Goal: Task Accomplishment & Management: Complete application form

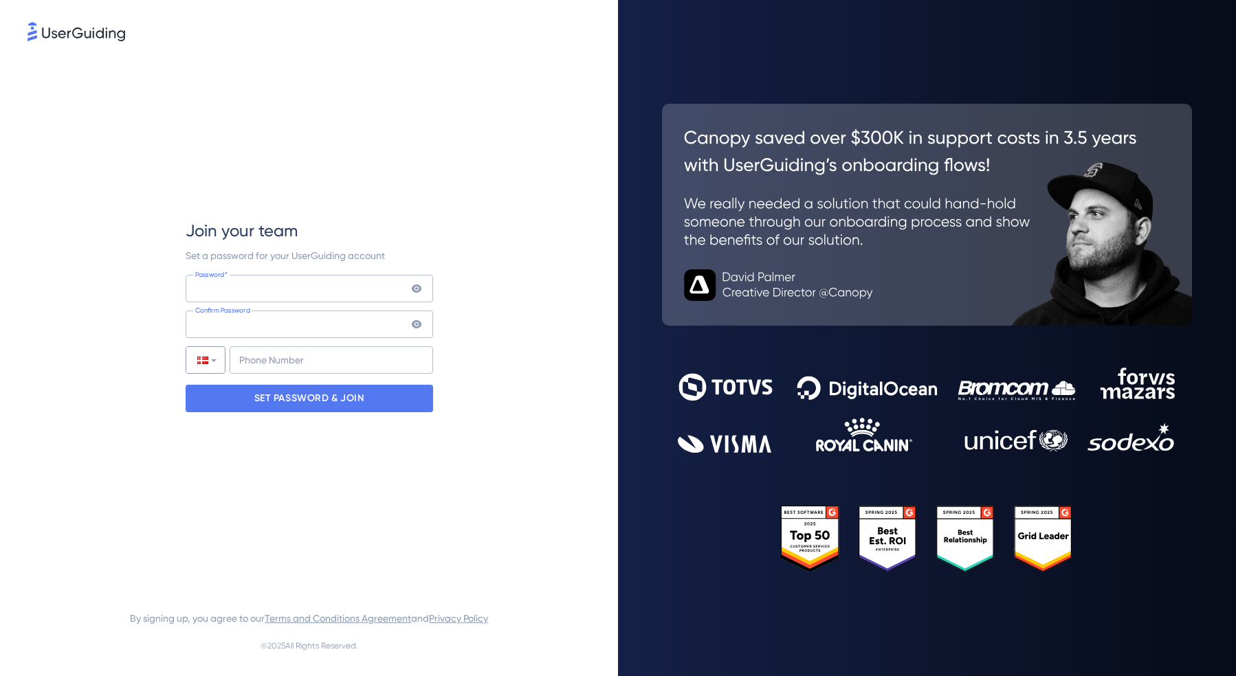
click at [219, 360] on div at bounding box center [205, 360] width 38 height 26
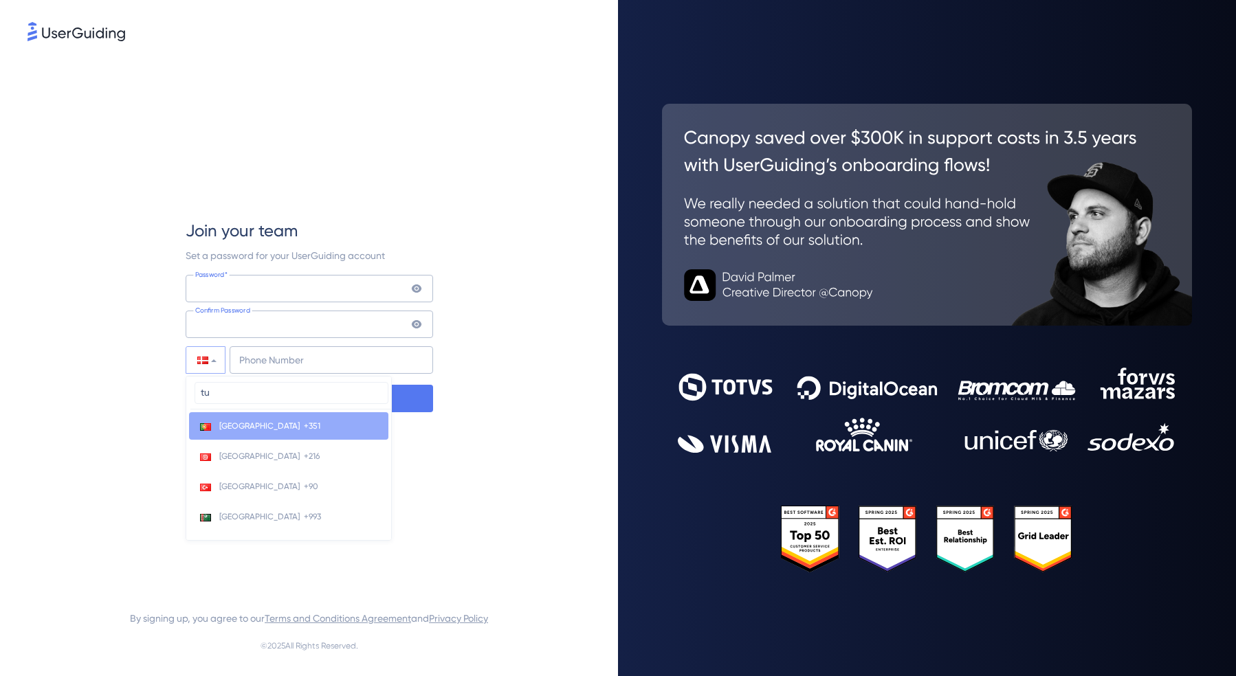
type input "tu"
click at [243, 487] on li "Turkey +90" at bounding box center [288, 486] width 199 height 27
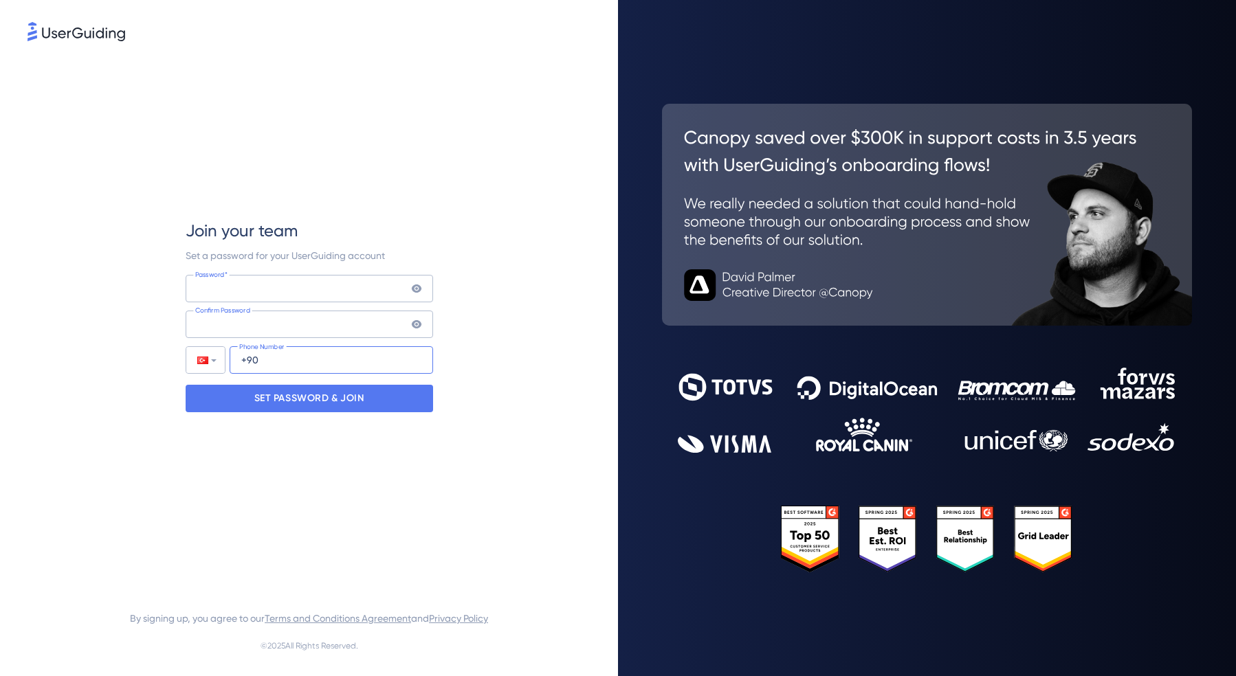
click at [288, 358] on input "+90" at bounding box center [331, 359] width 203 height 27
type input "+90 537"
type input "+7 (375) 134"
click at [199, 351] on div at bounding box center [205, 360] width 38 height 26
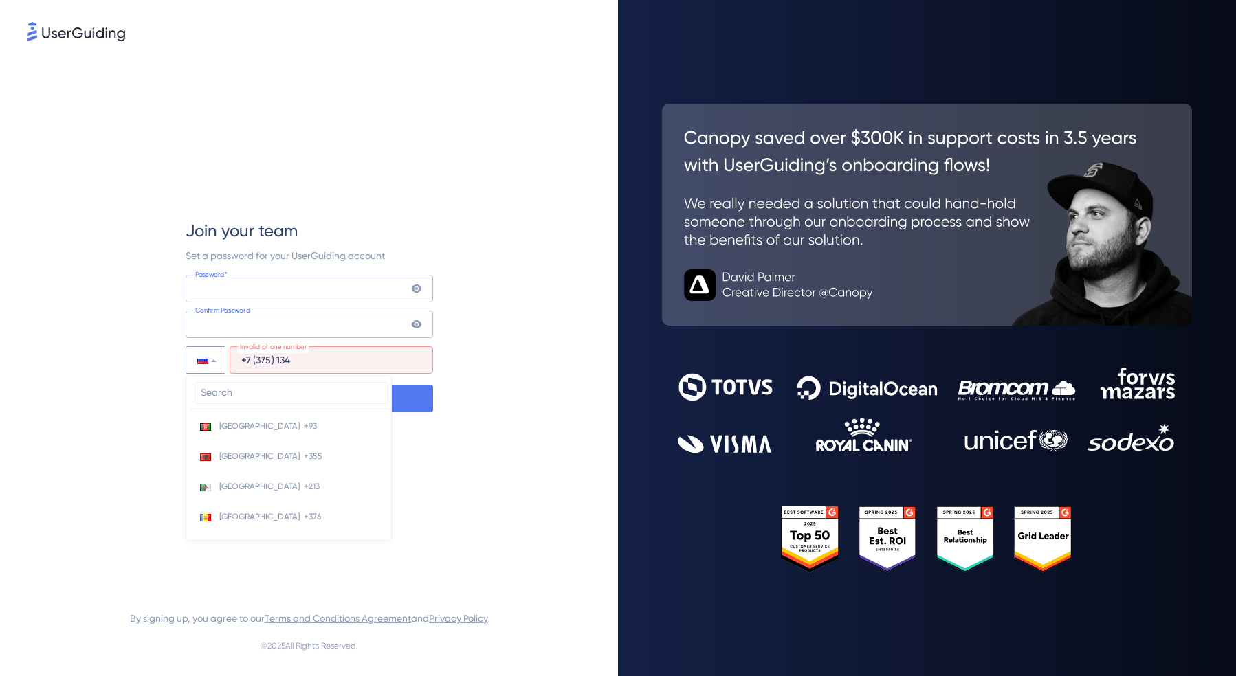
scroll to position [4618, 0]
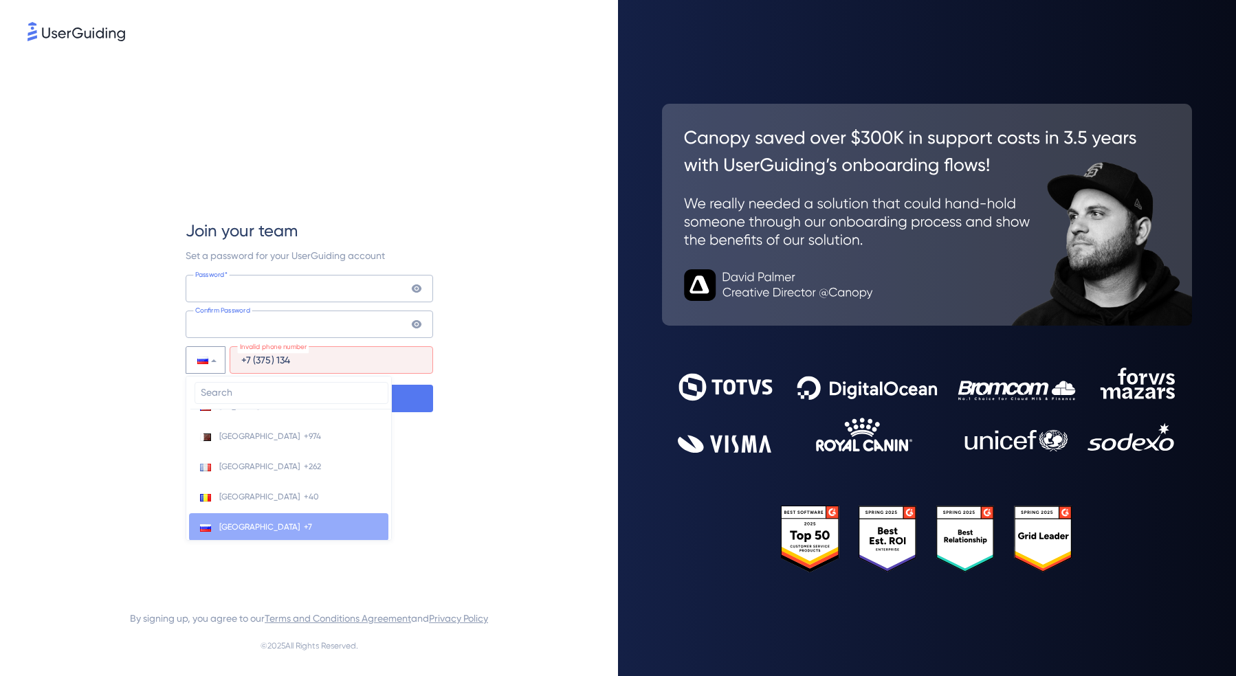
click at [223, 396] on input "search" at bounding box center [292, 393] width 194 height 22
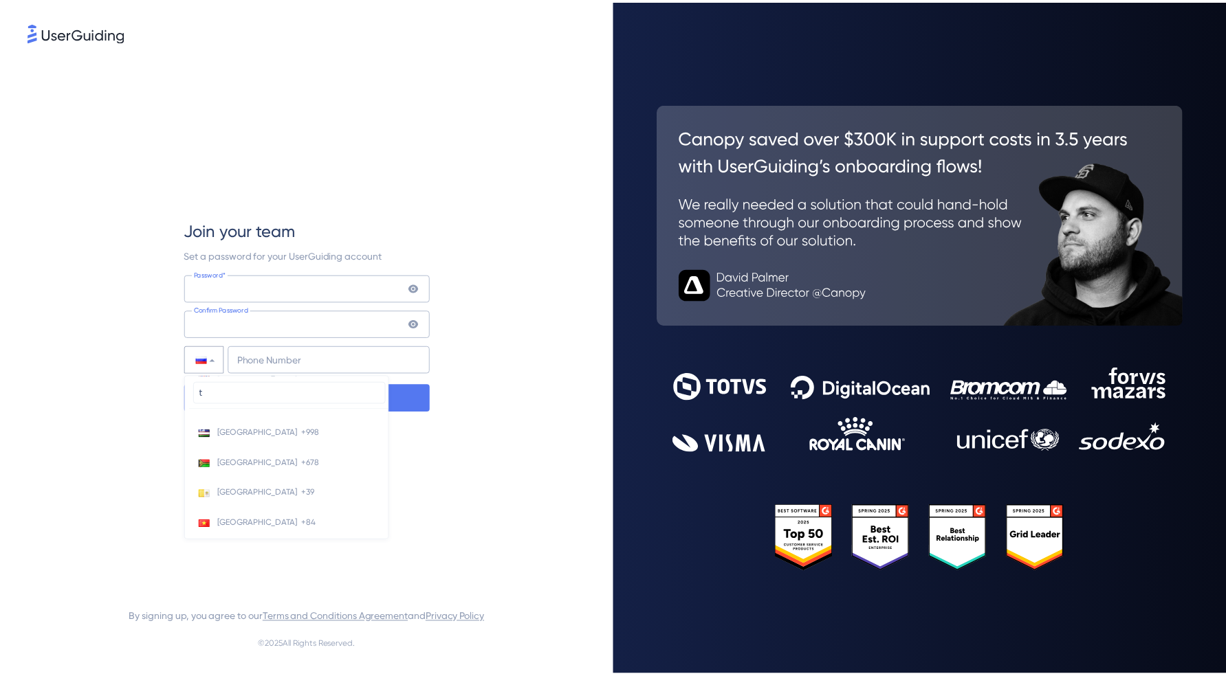
scroll to position [0, 0]
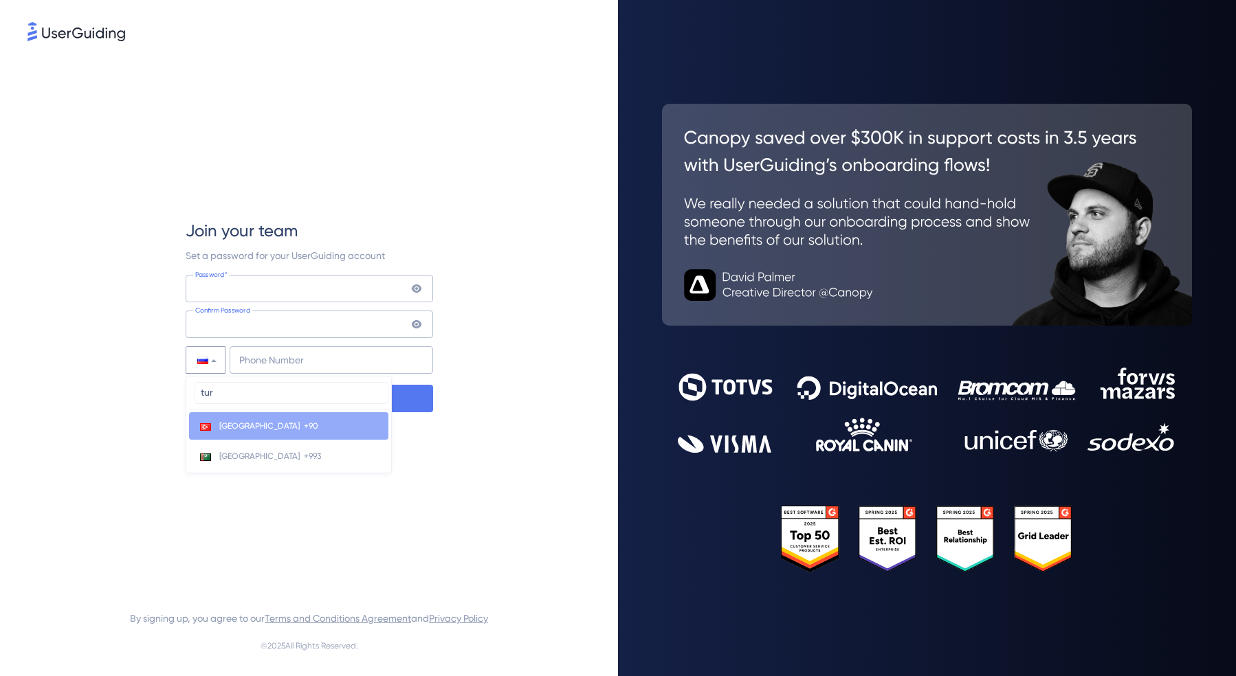
type input "tur"
click at [274, 428] on li "Turkey +90" at bounding box center [288, 425] width 199 height 27
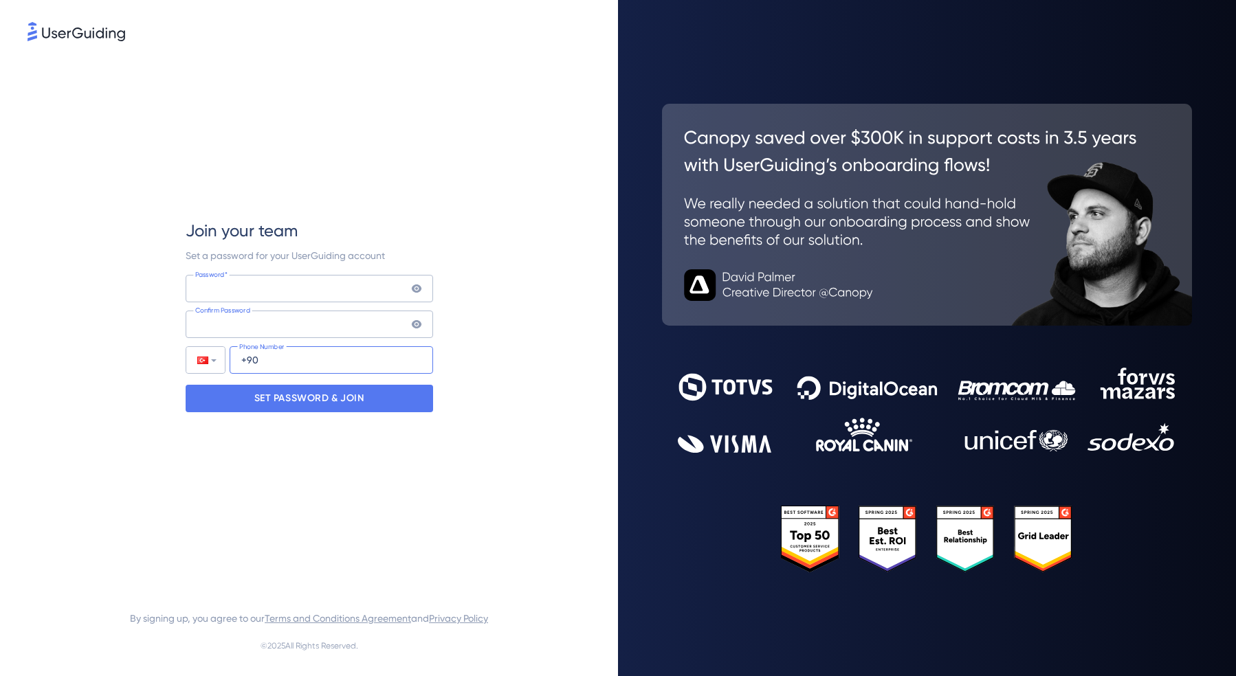
click at [302, 363] on input "+90" at bounding box center [331, 359] width 203 height 27
type input "[PHONE_NUMBER]"
click at [314, 391] on p "SET PASSWORD & JOIN" at bounding box center [309, 399] width 110 height 22
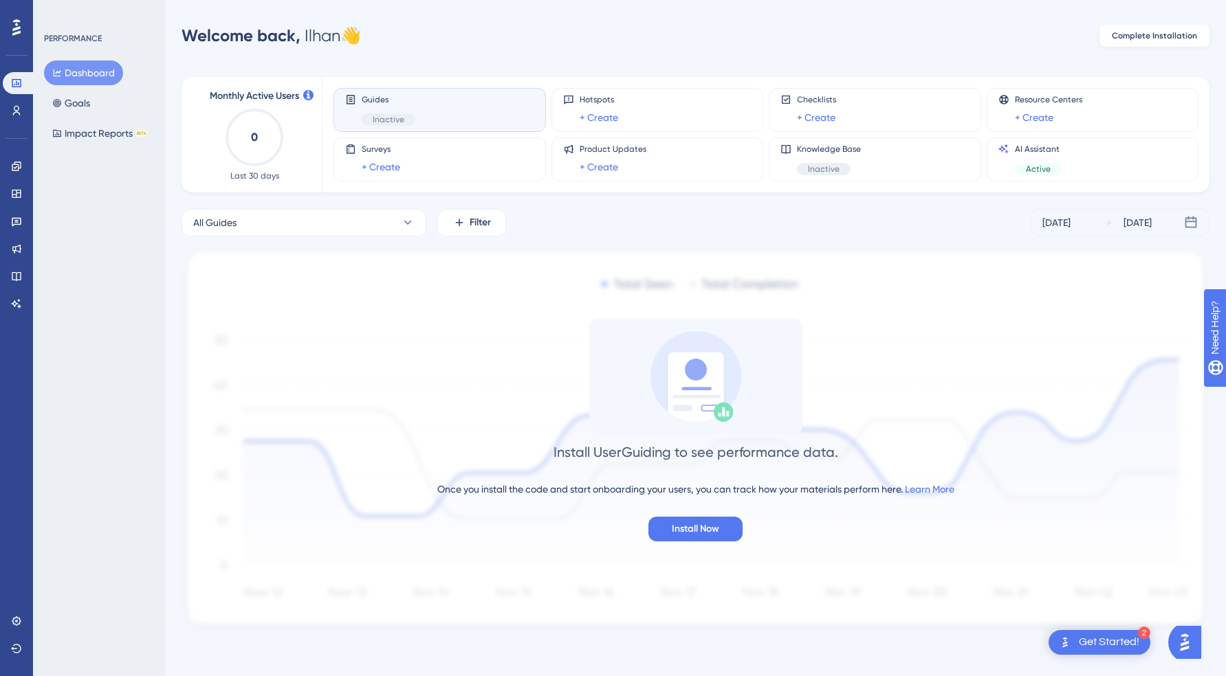
click at [1183, 34] on span "Complete Installation" at bounding box center [1154, 35] width 85 height 11
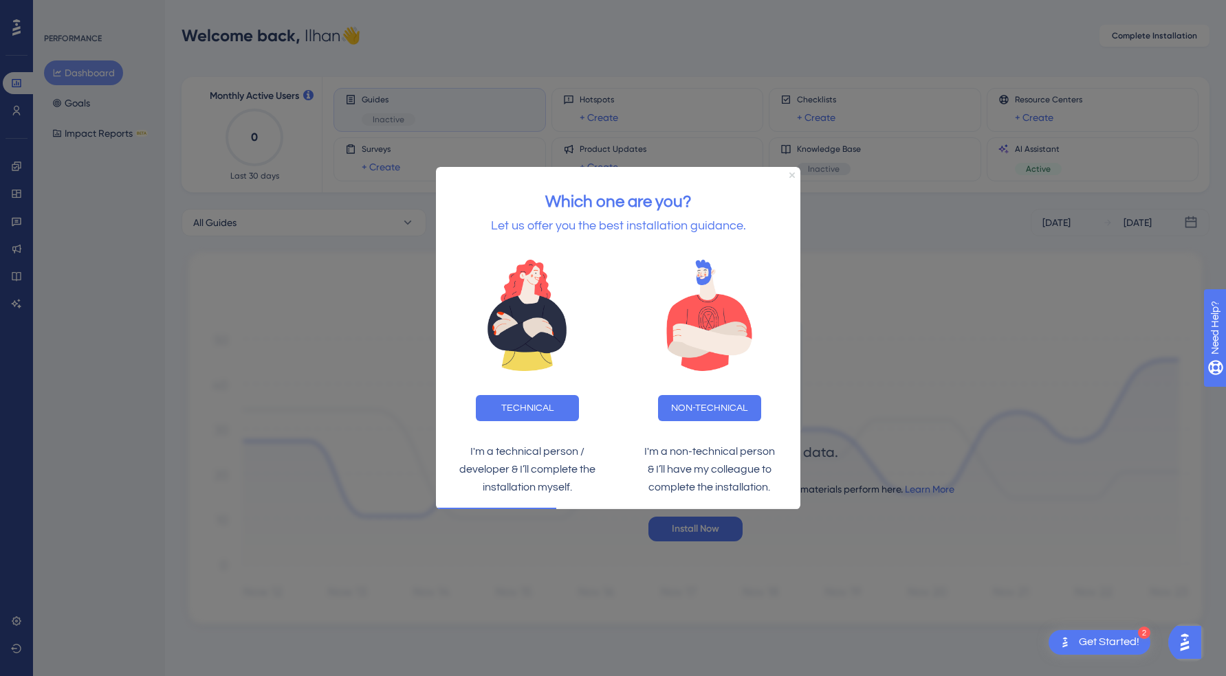
click at [792, 174] on icon "Close Preview" at bounding box center [791, 174] width 5 height 5
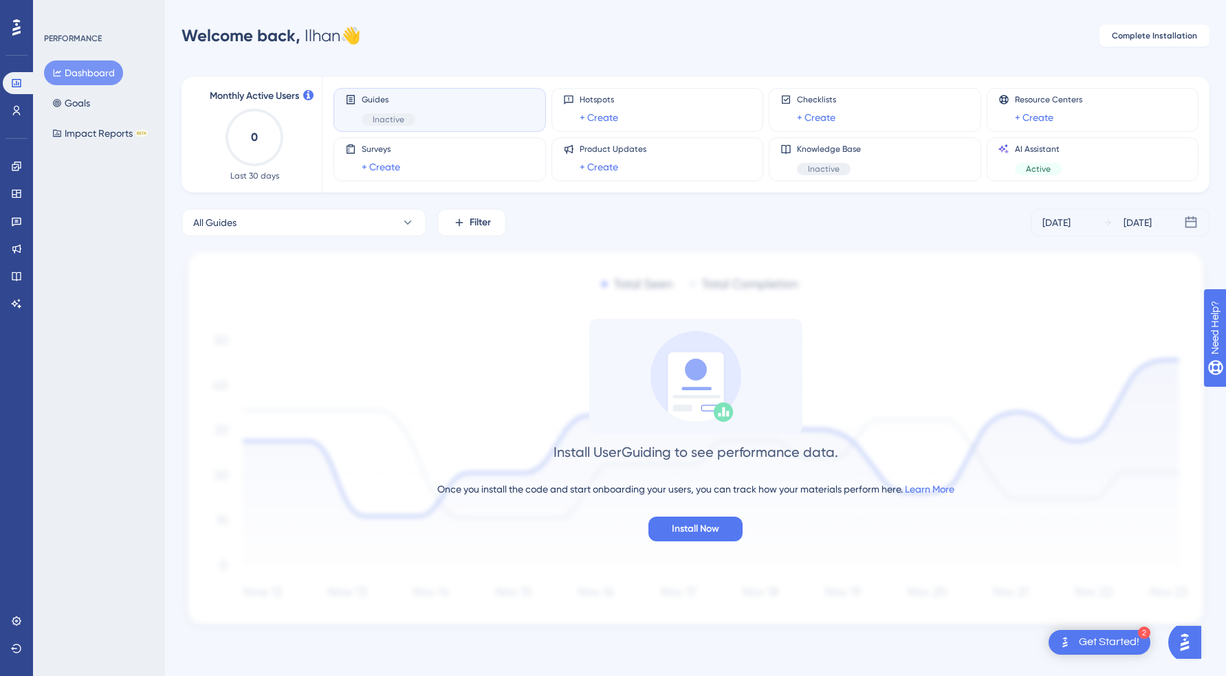
click at [1079, 640] on div "Get Started!" at bounding box center [1109, 642] width 60 height 15
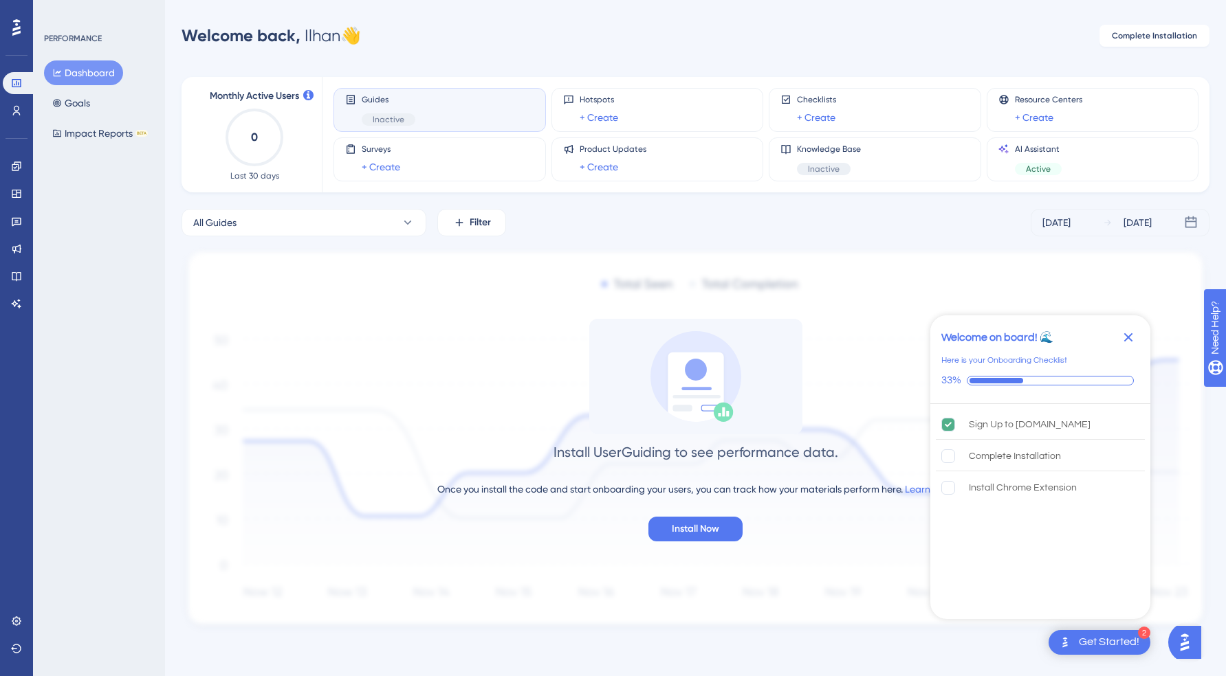
click at [1122, 335] on icon "Close Checklist" at bounding box center [1128, 337] width 16 height 16
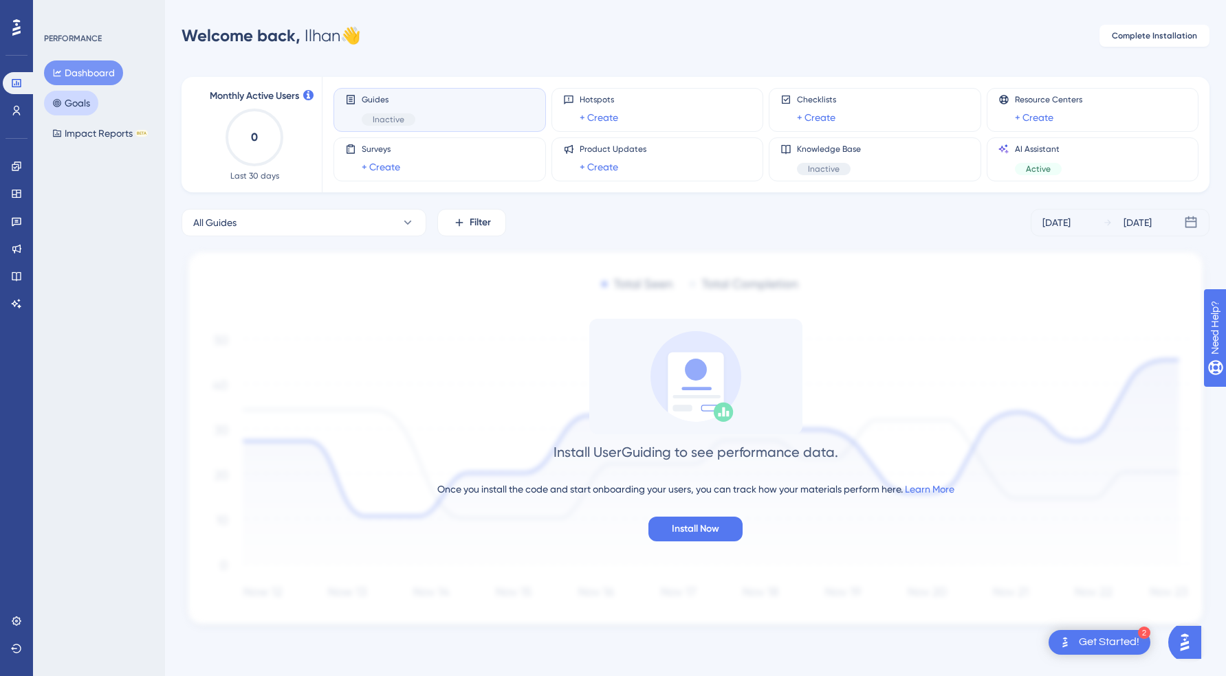
click at [89, 107] on button "Goals" at bounding box center [71, 103] width 54 height 25
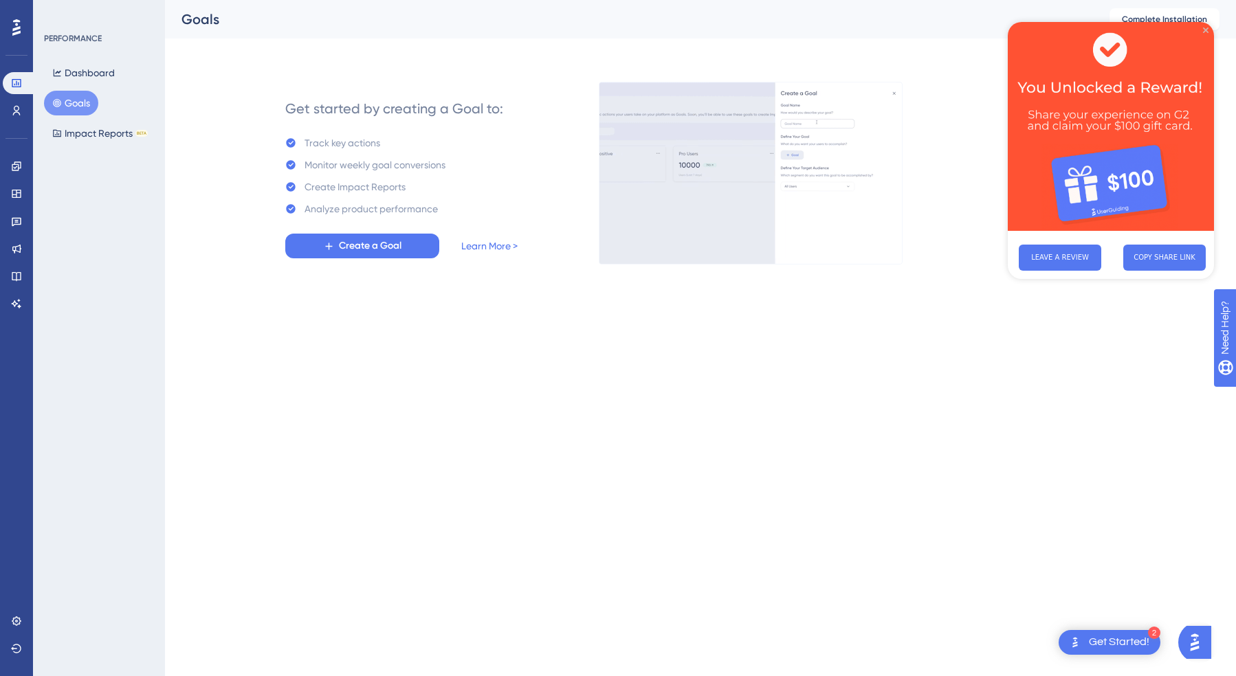
click at [1204, 31] on icon "Close Preview" at bounding box center [1205, 29] width 5 height 5
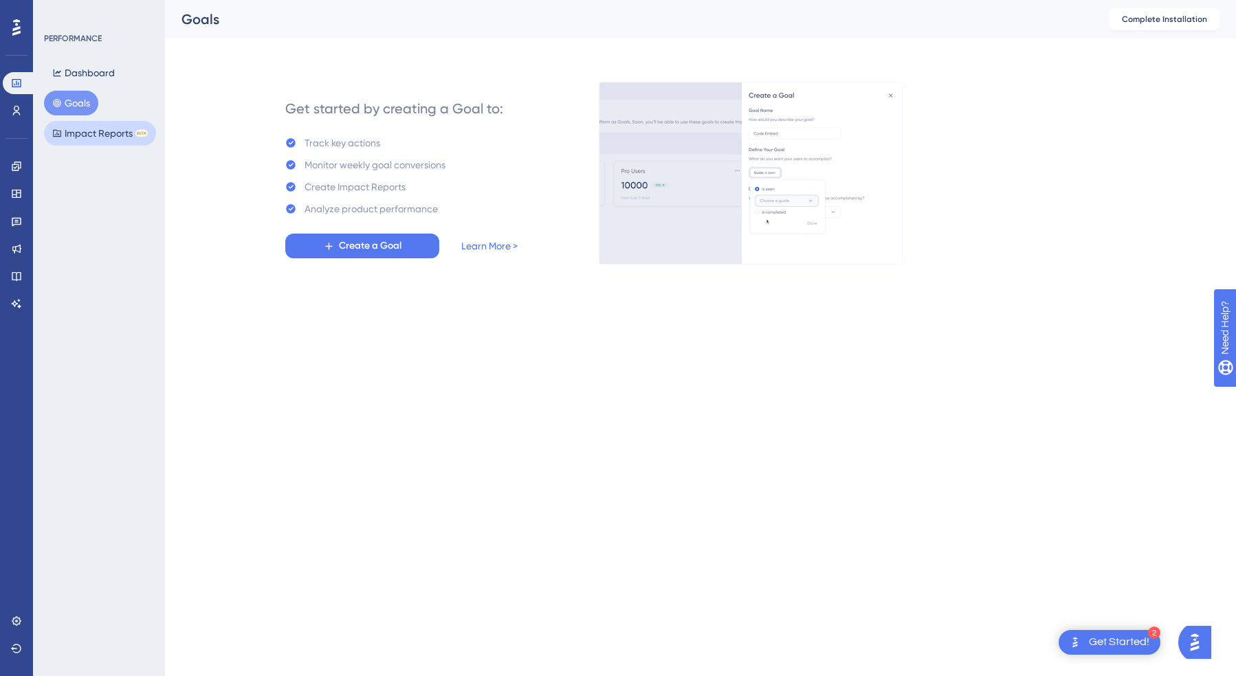
click at [77, 140] on button "Impact Reports BETA" at bounding box center [100, 133] width 112 height 25
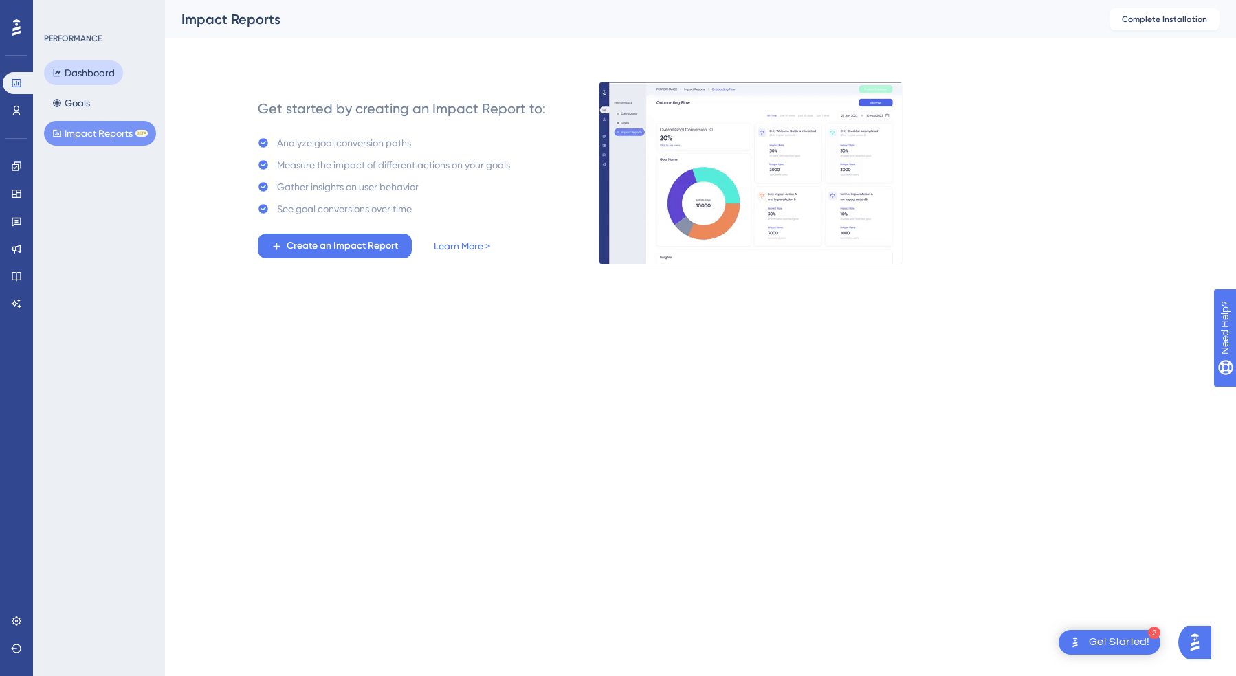
click at [79, 70] on button "Dashboard" at bounding box center [83, 72] width 79 height 25
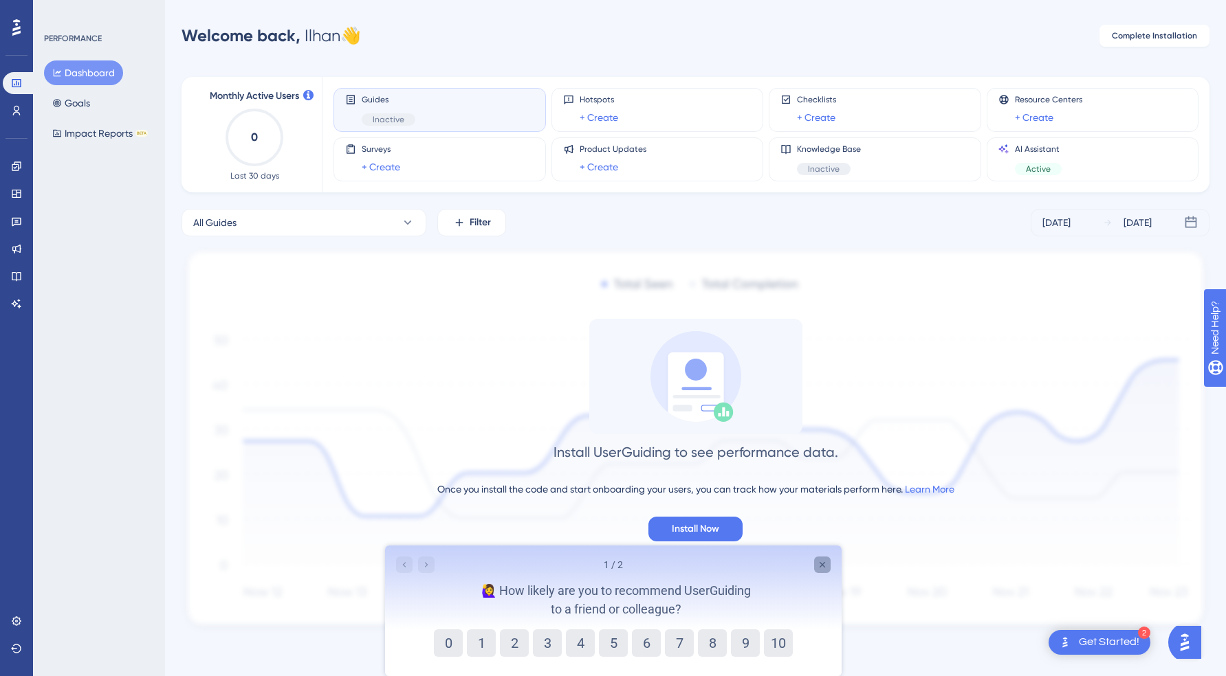
click at [819, 561] on icon "Close survey" at bounding box center [821, 565] width 11 height 11
